Goal: Information Seeking & Learning: Learn about a topic

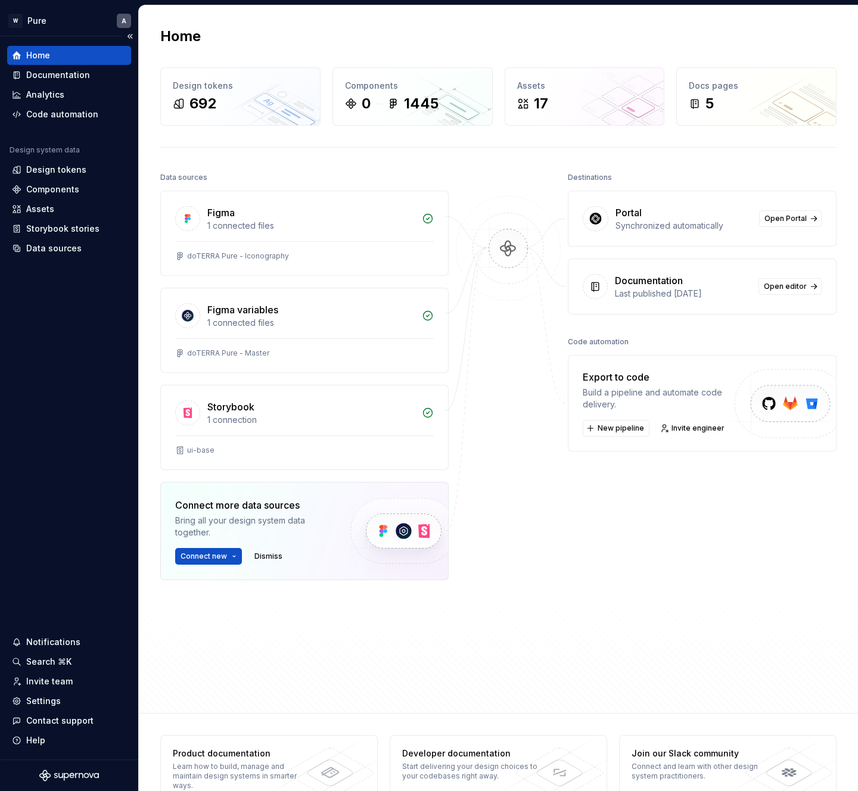
click at [74, 52] on div "Home" at bounding box center [69, 55] width 114 height 12
click at [68, 77] on div "Documentation" at bounding box center [58, 75] width 64 height 12
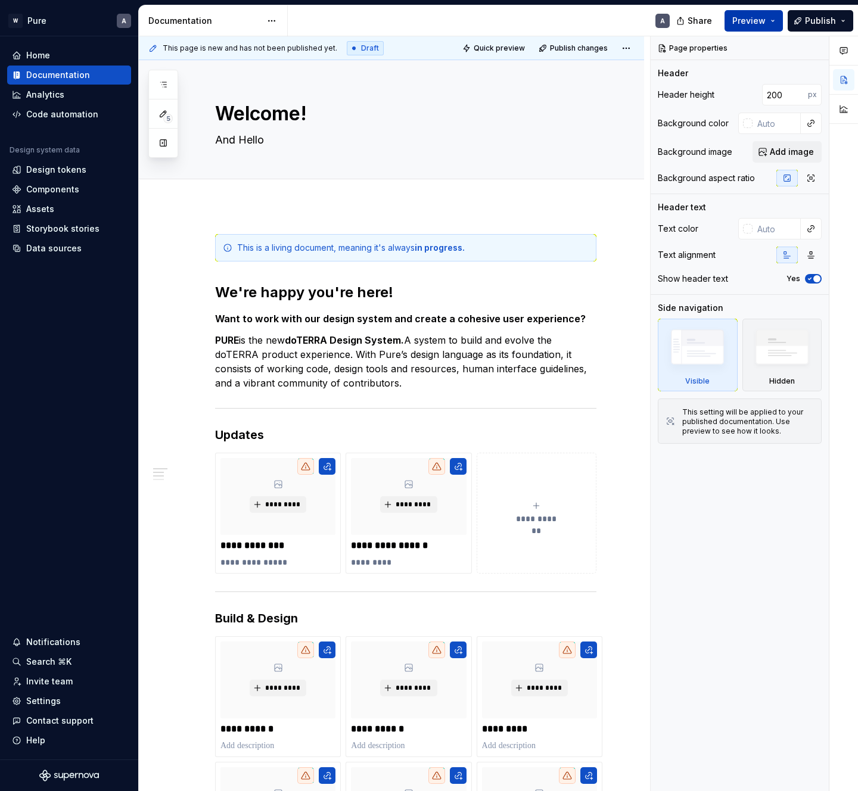
click at [776, 20] on button "Preview" at bounding box center [753, 20] width 58 height 21
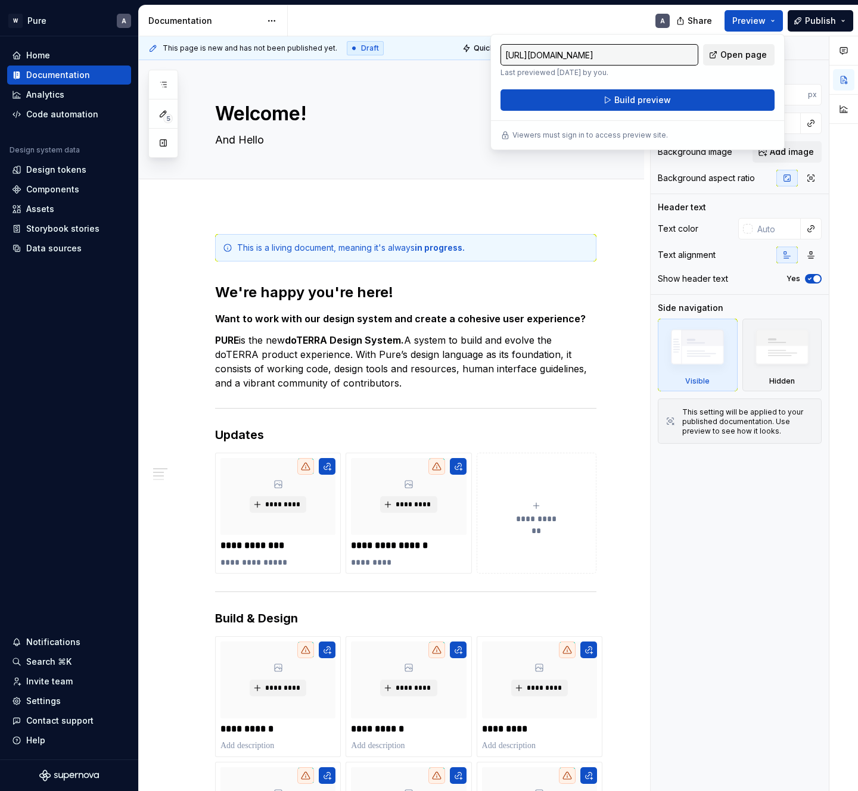
click at [733, 56] on span "Open page" at bounding box center [743, 55] width 46 height 12
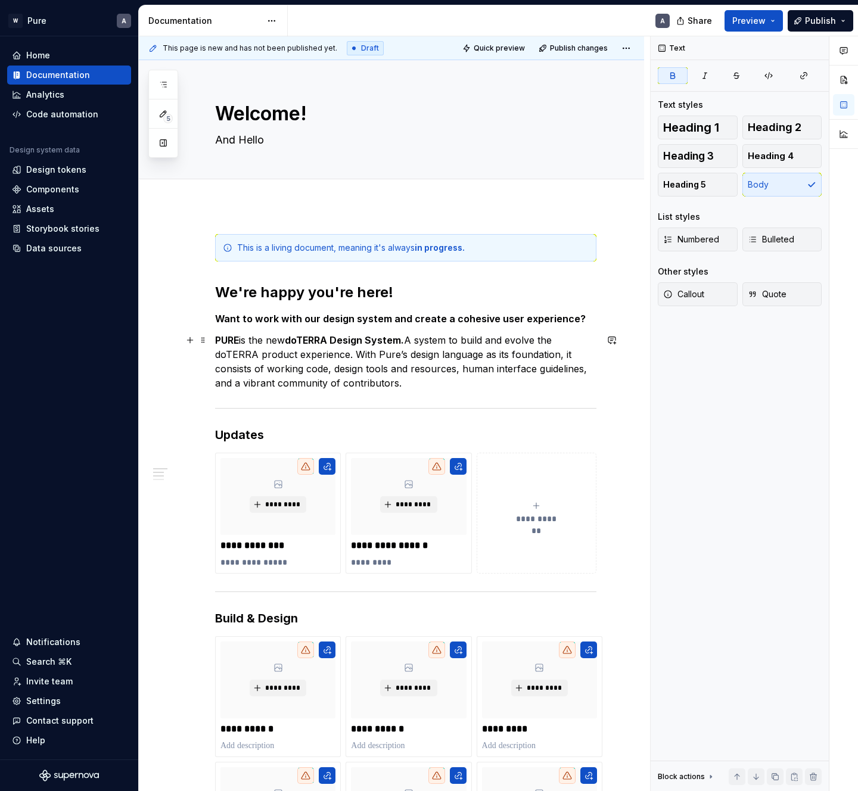
click at [398, 337] on strong "doTERRA Design System." at bounding box center [344, 340] width 119 height 12
type textarea "*"
